Goal: Task Accomplishment & Management: Use online tool/utility

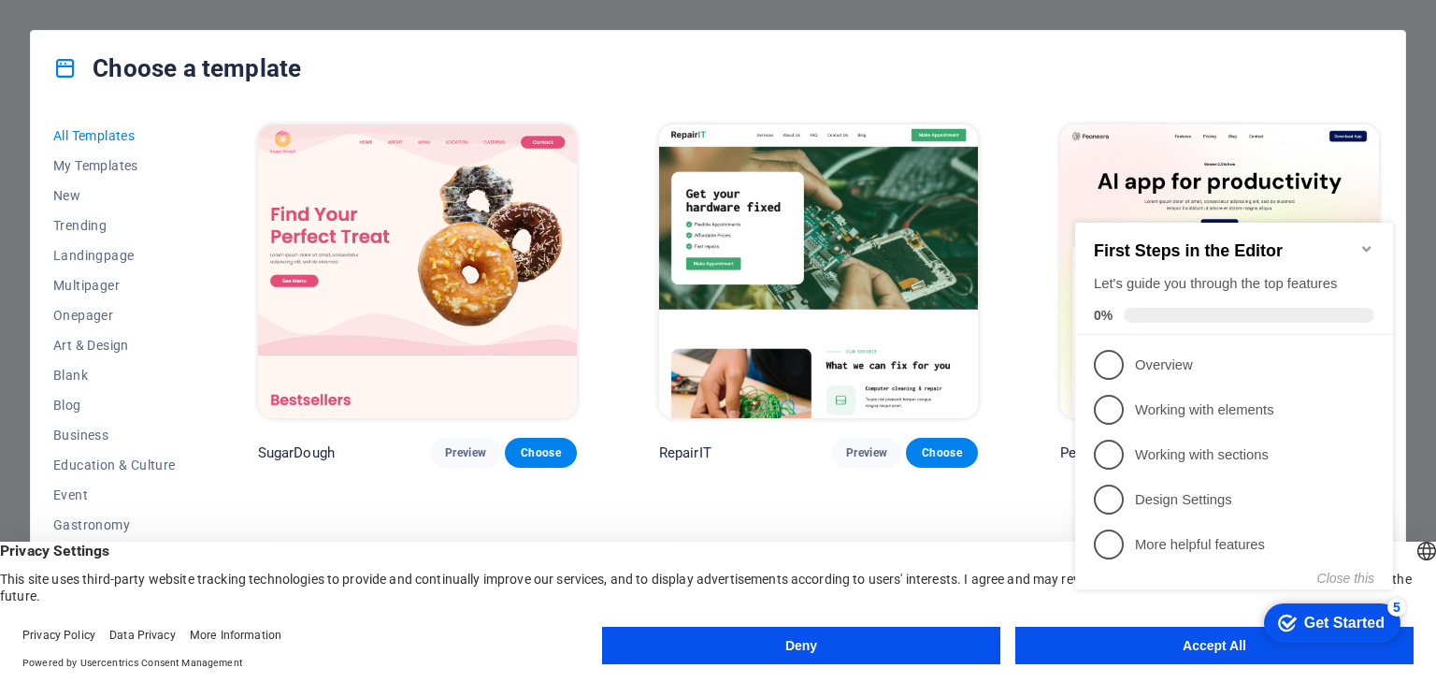
click at [904, 642] on button "Deny" at bounding box center [801, 644] width 398 height 37
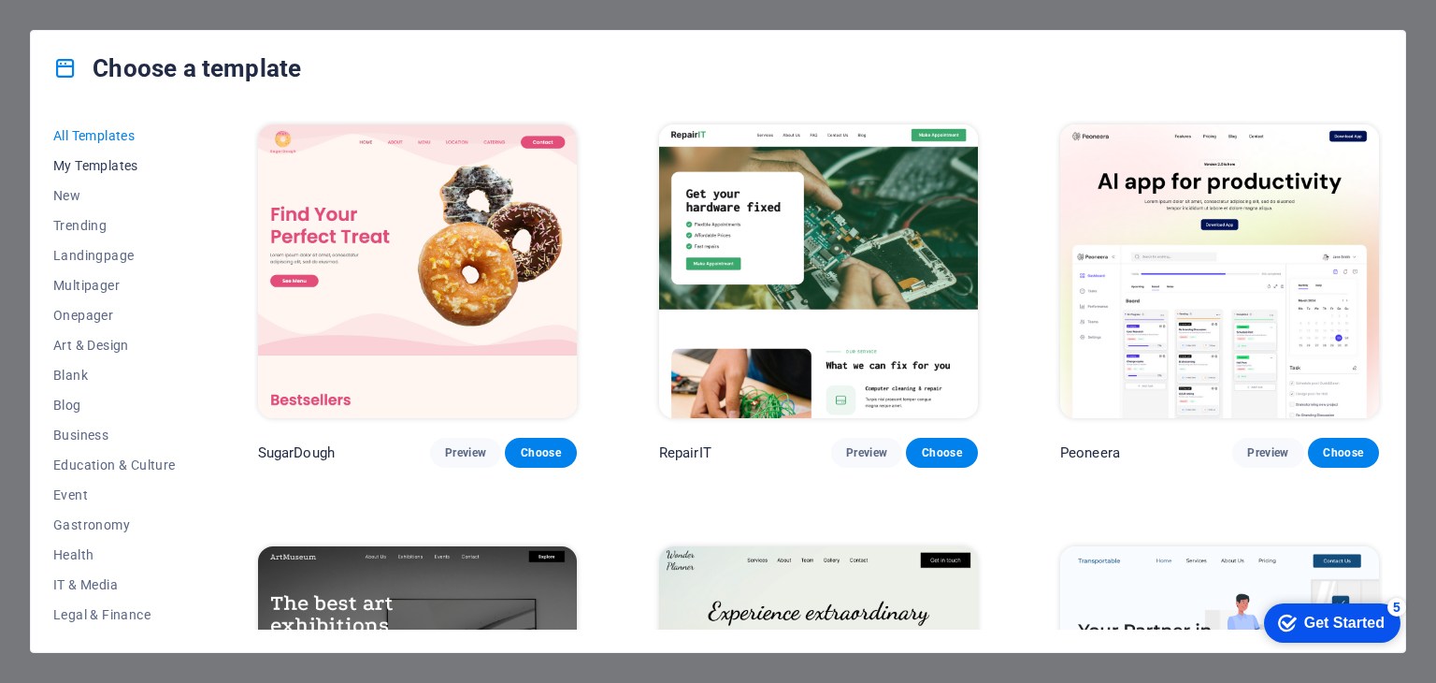
click at [123, 159] on span "My Templates" at bounding box center [114, 165] width 122 height 15
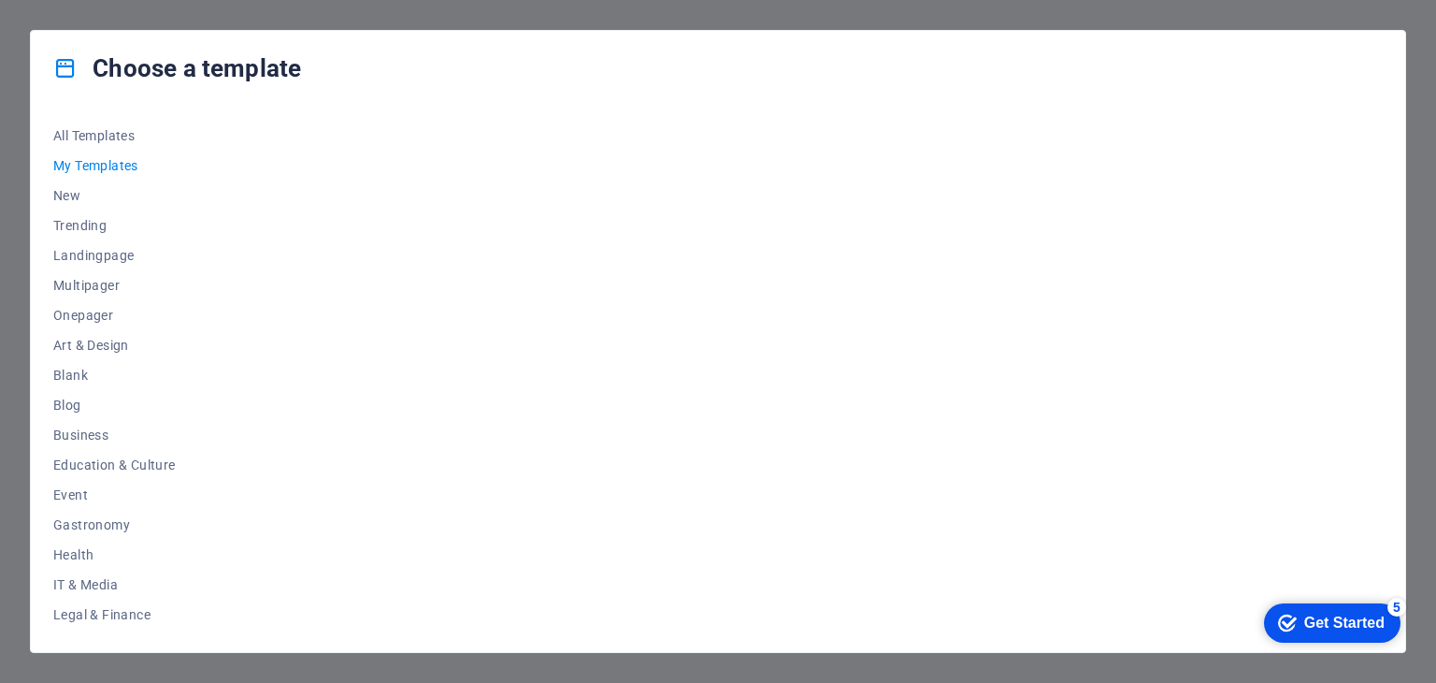
click at [123, 159] on span "My Templates" at bounding box center [114, 165] width 122 height 15
click at [1318, 614] on div "Get Started" at bounding box center [1344, 622] width 80 height 17
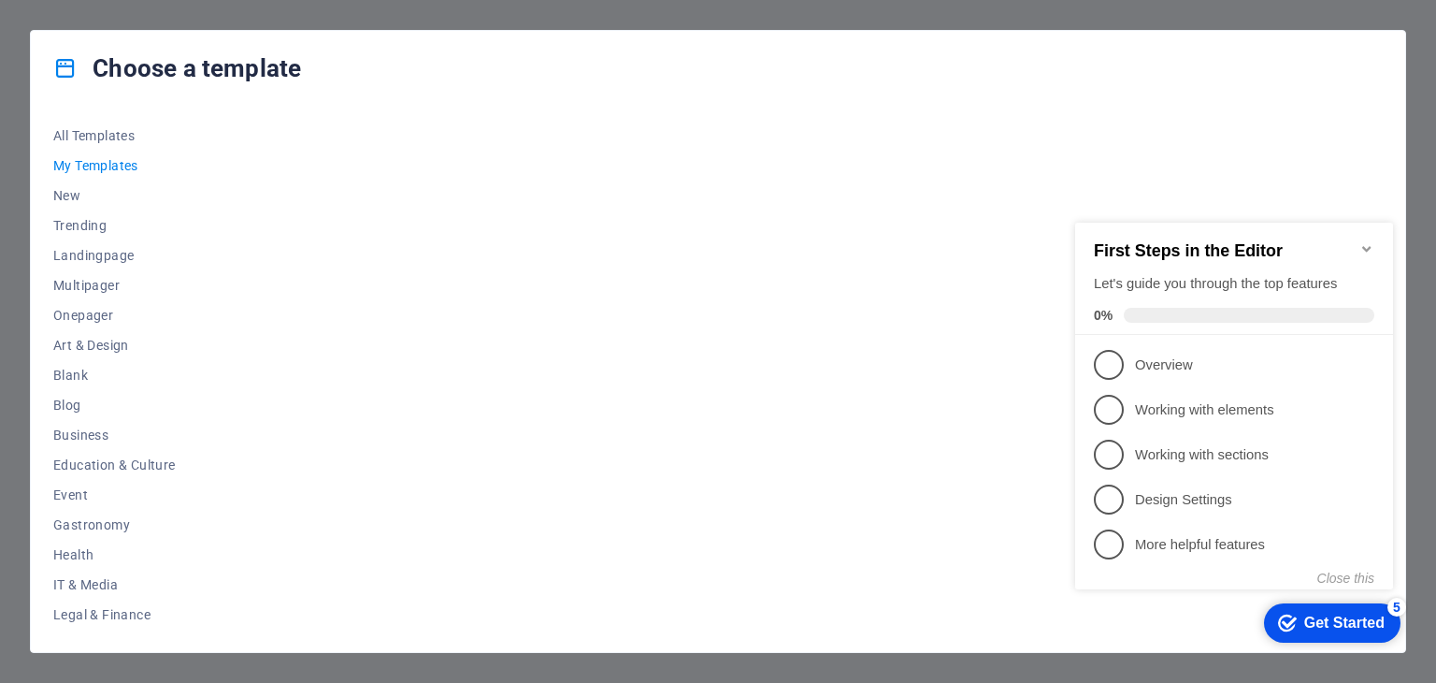
click at [1365, 241] on icon "Minimize checklist" at bounding box center [1367, 248] width 15 height 15
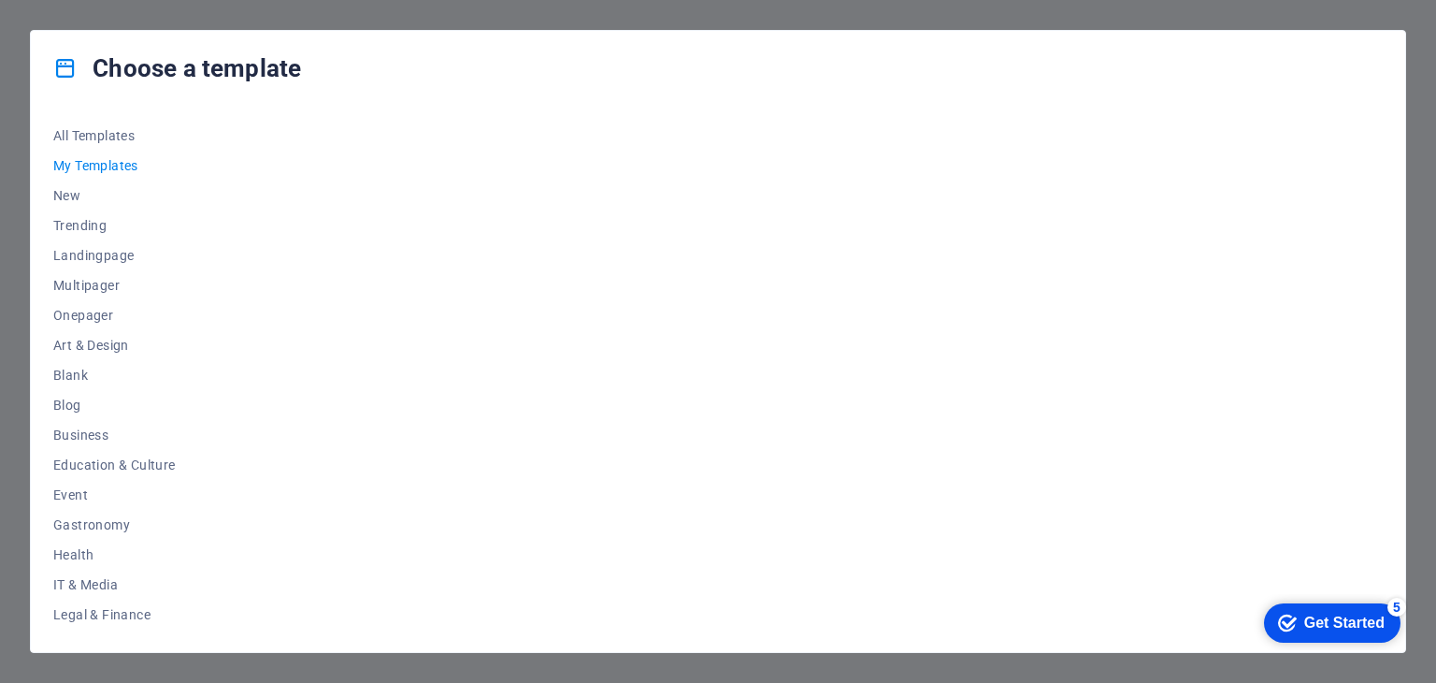
click at [115, 164] on span "My Templates" at bounding box center [114, 165] width 122 height 15
click at [116, 164] on span "My Templates" at bounding box center [114, 165] width 122 height 15
click at [70, 188] on span "New" at bounding box center [114, 195] width 122 height 15
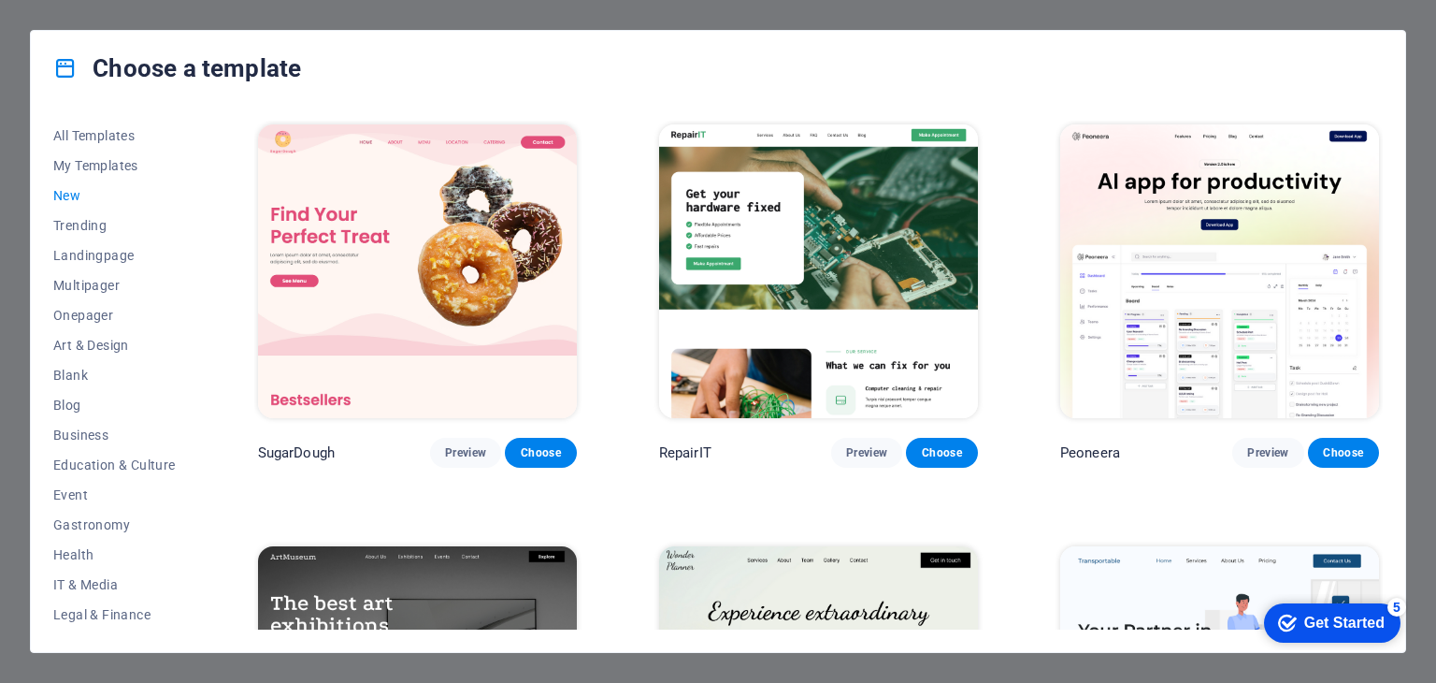
drag, startPoint x: 1376, startPoint y: 157, endPoint x: 1406, endPoint y: 324, distance: 170.0
click at [1406, 323] on div "Choose a template All Templates My Templates New Trending Landingpage Multipage…" at bounding box center [718, 341] width 1436 height 683
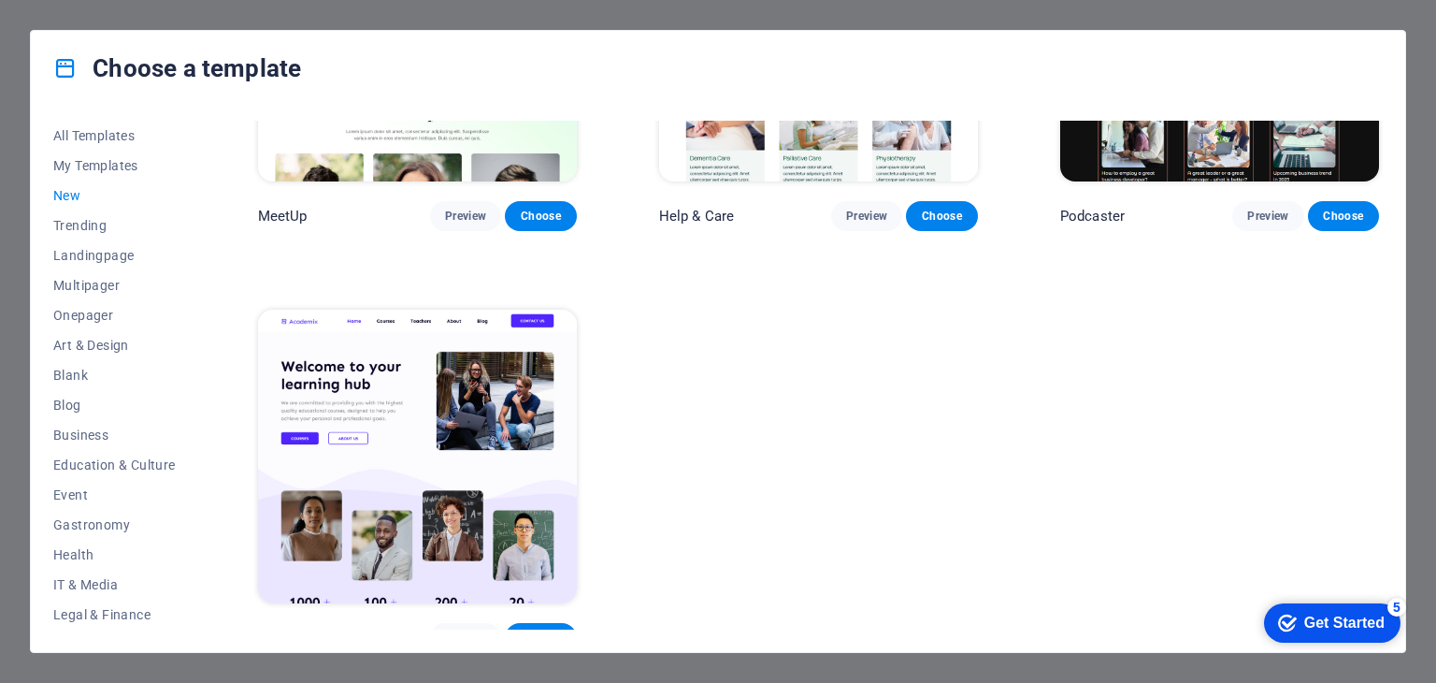
scroll to position [1518, 0]
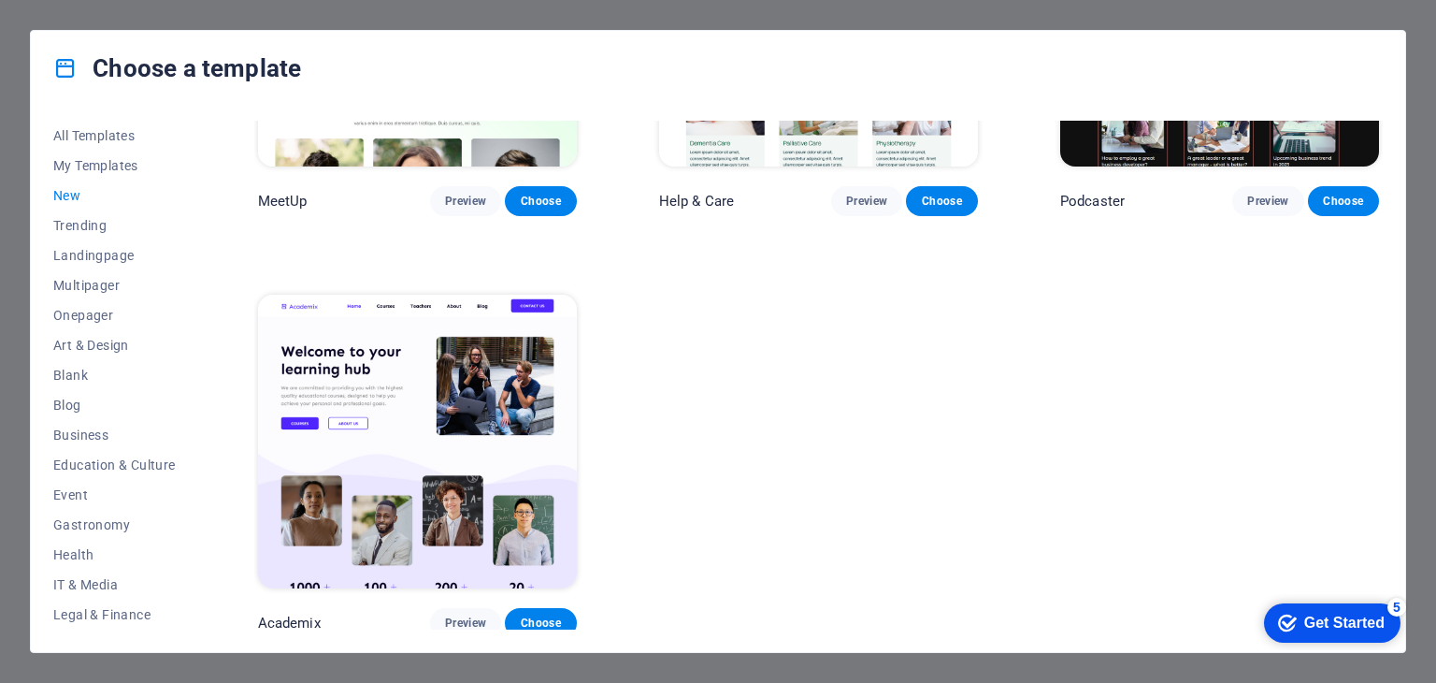
drag, startPoint x: 194, startPoint y: 352, endPoint x: 203, endPoint y: 427, distance: 76.2
click at [203, 427] on div "All Templates My Templates New Trending Landingpage Multipager Onepager Art & D…" at bounding box center [718, 379] width 1374 height 546
drag, startPoint x: 195, startPoint y: 153, endPoint x: 198, endPoint y: 277, distance: 123.5
click at [198, 277] on div "All Templates My Templates New Trending Landingpage Multipager Onepager Art & D…" at bounding box center [125, 375] width 145 height 509
click at [98, 161] on span "My Templates" at bounding box center [114, 165] width 122 height 15
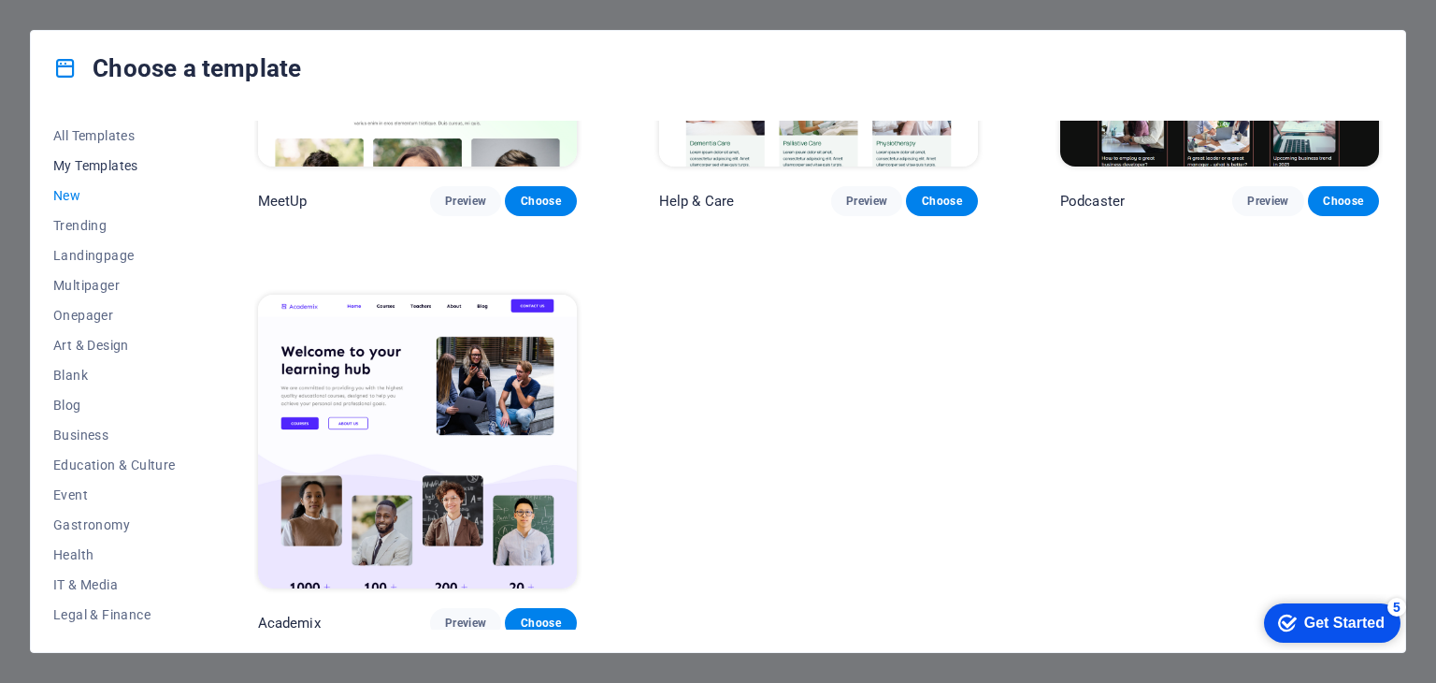
scroll to position [0, 0]
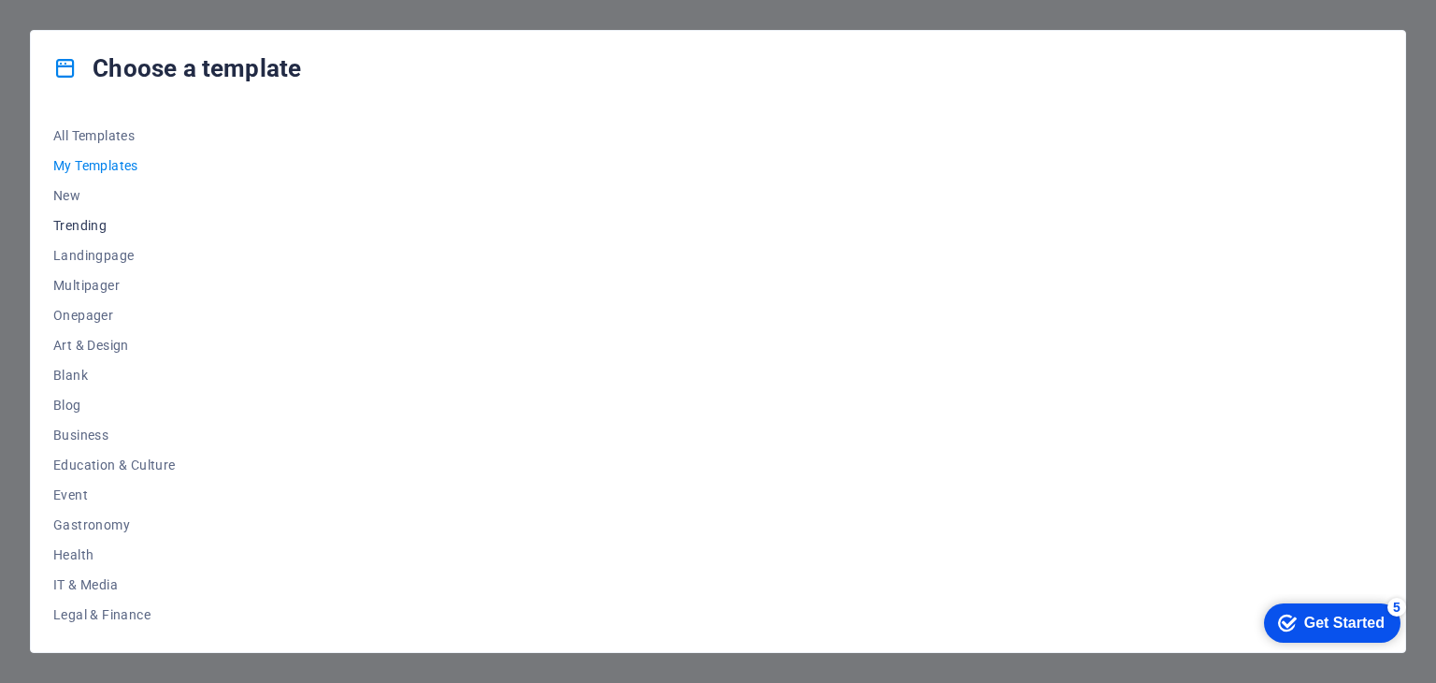
click at [96, 222] on span "Trending" at bounding box center [114, 225] width 122 height 15
